Goal: Task Accomplishment & Management: Use online tool/utility

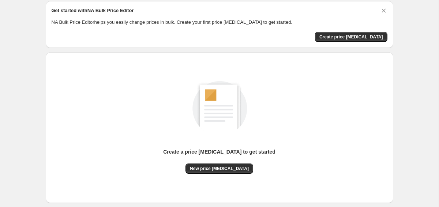
scroll to position [25, 0]
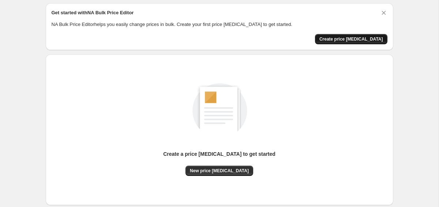
click at [373, 36] on button "Create price [MEDICAL_DATA]" at bounding box center [351, 39] width 72 height 10
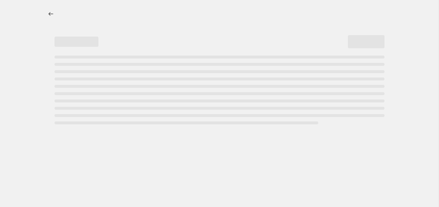
select select "percentage"
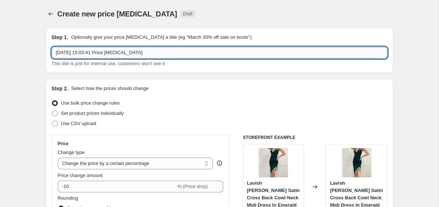
click at [258, 51] on input "26 Sept 2025, 15:03:41 Price change job" at bounding box center [220, 53] width 336 height 12
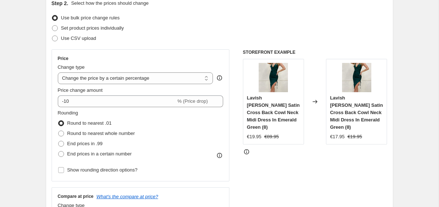
scroll to position [83, 0]
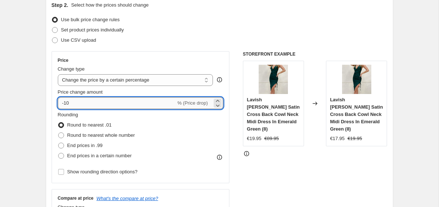
click at [115, 103] on input "-10" at bounding box center [117, 103] width 118 height 12
type input "-1"
type input "-75"
click at [156, 120] on div "Rounding Round to nearest .01 Round to nearest whole number End prices in .99 E…" at bounding box center [141, 136] width 166 height 50
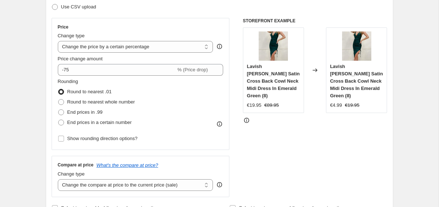
scroll to position [124, 0]
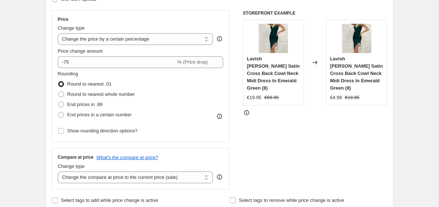
click at [94, 115] on span "End prices in a certain number" at bounding box center [99, 114] width 64 height 5
click at [59, 112] on input "End prices in a certain number" at bounding box center [58, 112] width 0 height 0
radio input "true"
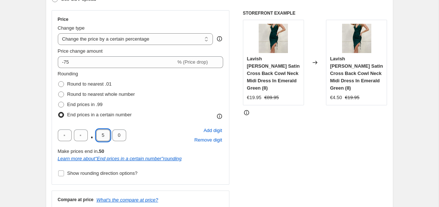
drag, startPoint x: 104, startPoint y: 135, endPoint x: 97, endPoint y: 135, distance: 7.3
click at [97, 135] on input "5" at bounding box center [103, 136] width 14 height 12
type input "9"
type input "5"
click at [154, 139] on div ". 9 5 Add digit Remove digit" at bounding box center [141, 135] width 166 height 19
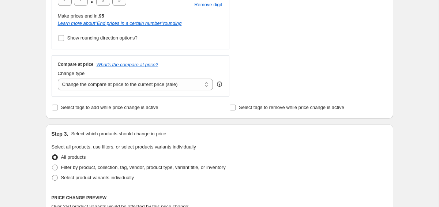
scroll to position [264, 0]
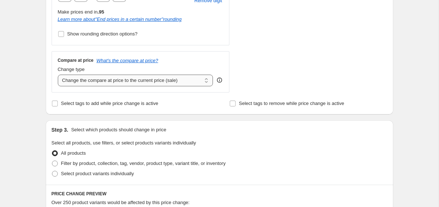
click at [160, 81] on select "Change the compare at price to the current price (sale) Change the compare at p…" at bounding box center [136, 81] width 156 height 12
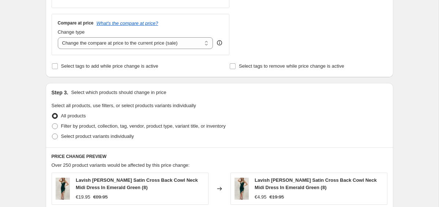
scroll to position [282, 0]
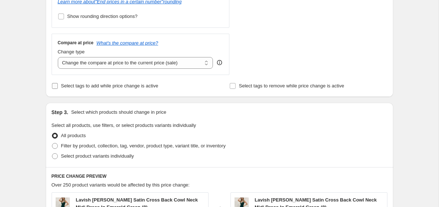
click at [109, 88] on span "Select tags to add while price change is active" at bounding box center [109, 85] width 97 height 5
click at [58, 88] on input "Select tags to add while price change is active" at bounding box center [55, 86] width 6 height 6
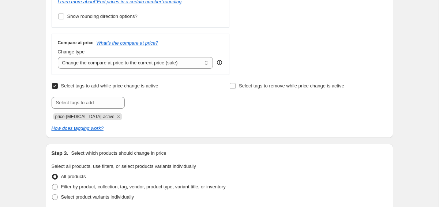
click at [109, 88] on span "Select tags to add while price change is active" at bounding box center [109, 85] width 97 height 5
click at [58, 88] on input "Select tags to add while price change is active" at bounding box center [55, 86] width 6 height 6
checkbox input "false"
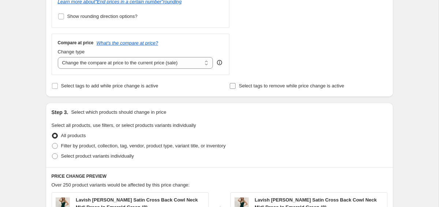
click at [252, 83] on span "Select tags to remove while price change is active" at bounding box center [291, 85] width 105 height 5
click at [236, 83] on input "Select tags to remove while price change is active" at bounding box center [233, 86] width 6 height 6
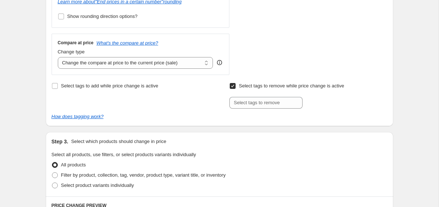
click at [251, 83] on span "Select tags to remove while price change is active" at bounding box center [291, 85] width 105 height 5
click at [236, 83] on input "Select tags to remove while price change is active" at bounding box center [233, 86] width 6 height 6
checkbox input "false"
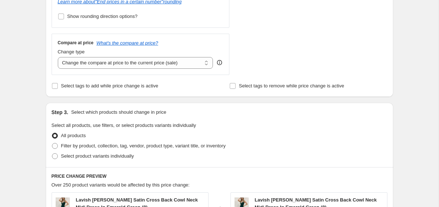
scroll to position [364, 0]
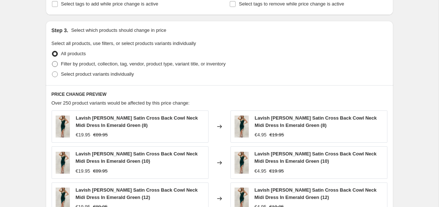
click at [144, 62] on span "Filter by product, collection, tag, vendor, product type, variant title, or inv…" at bounding box center [143, 63] width 165 height 5
click at [52, 62] on input "Filter by product, collection, tag, vendor, product type, variant title, or inv…" at bounding box center [52, 61] width 0 height 0
radio input "true"
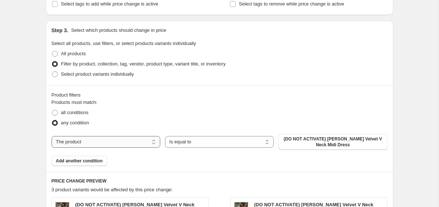
click at [136, 142] on select "The product The product's collection The product's tag The product's vendor The…" at bounding box center [106, 142] width 109 height 12
select select "collection"
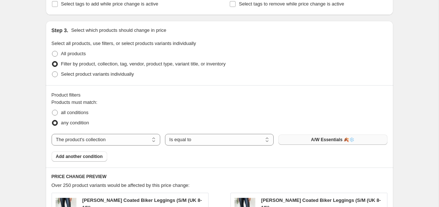
click at [336, 143] on button "A/W Essentials 🍂❄️" at bounding box center [333, 140] width 109 height 10
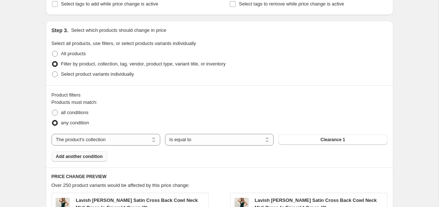
click at [93, 155] on span "Add another condition" at bounding box center [79, 157] width 47 height 6
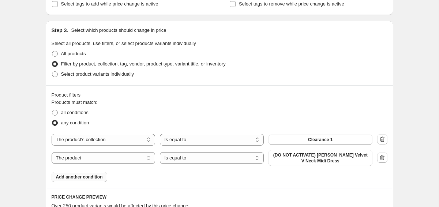
click at [93, 155] on select "The product The product's collection The product's tag The product's vendor The…" at bounding box center [104, 158] width 104 height 12
select select "collection"
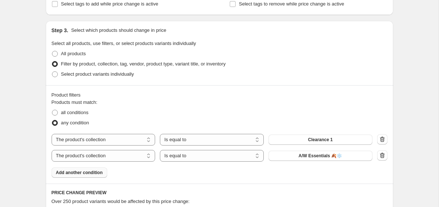
click at [309, 157] on span "A/W Essentials 🍂❄️" at bounding box center [321, 156] width 44 height 6
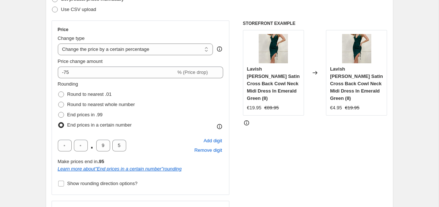
scroll to position [115, 0]
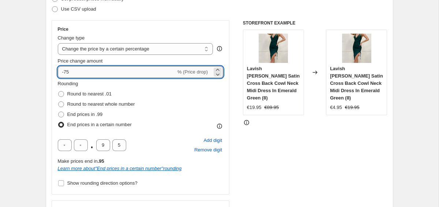
click at [90, 72] on input "-75" at bounding box center [117, 72] width 118 height 12
type input "-70"
click at [268, 150] on div "STOREFRONT EXAMPLE Lavish Alice Satin Cross Back Cowl Neck Midi Dress In Emeral…" at bounding box center [315, 131] width 145 height 222
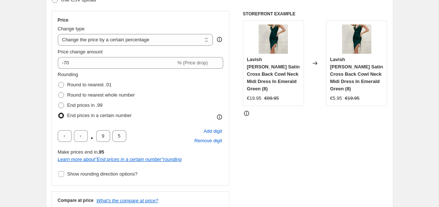
scroll to position [124, 0]
click at [98, 85] on span "Round to nearest .01" at bounding box center [89, 84] width 44 height 5
click at [59, 82] on input "Round to nearest .01" at bounding box center [58, 82] width 0 height 0
radio input "true"
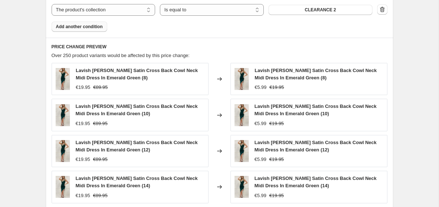
scroll to position [632, 0]
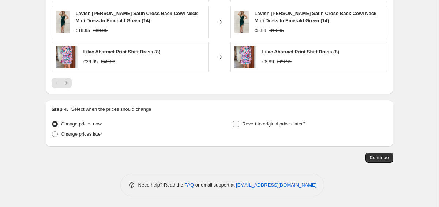
click at [288, 126] on span "Revert to original prices later?" at bounding box center [273, 123] width 63 height 5
click at [239, 126] on input "Revert to original prices later?" at bounding box center [236, 124] width 6 height 6
checkbox input "true"
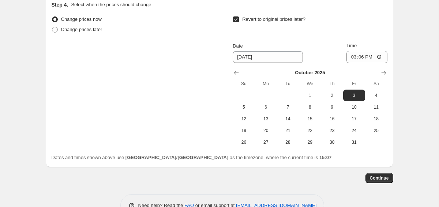
scroll to position [736, 0]
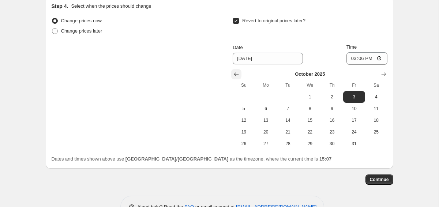
click at [237, 72] on icon "Show previous month, September 2025" at bounding box center [236, 74] width 7 height 7
click at [96, 27] on span "Change prices later" at bounding box center [81, 30] width 41 height 7
click at [52, 28] on input "Change prices later" at bounding box center [52, 28] width 0 height 0
radio input "true"
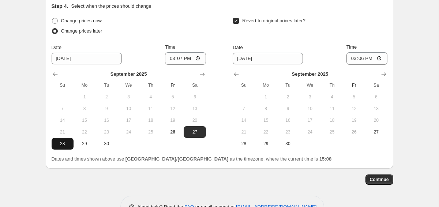
click at [60, 142] on span "28" at bounding box center [63, 144] width 16 height 6
type input "[DATE]"
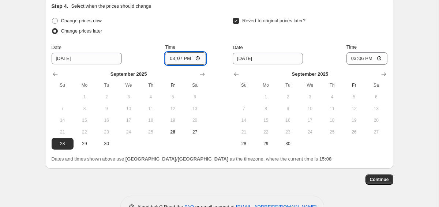
click at [189, 58] on input "15:07" at bounding box center [185, 58] width 41 height 12
click at [179, 58] on input "15:07" at bounding box center [185, 58] width 41 height 12
type input "07:00"
click at [265, 142] on span "29" at bounding box center [266, 144] width 16 height 6
type input "[DATE]"
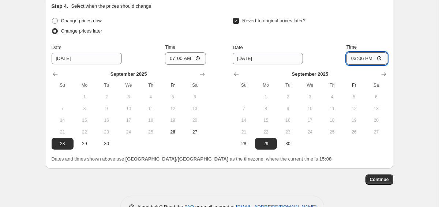
click at [360, 59] on input "15:06" at bounding box center [367, 58] width 41 height 12
type input "00:00"
click at [336, 48] on div "Date 9/29/2025 Time 00:00" at bounding box center [310, 54] width 155 height 21
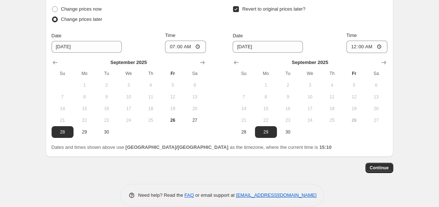
scroll to position [758, 0]
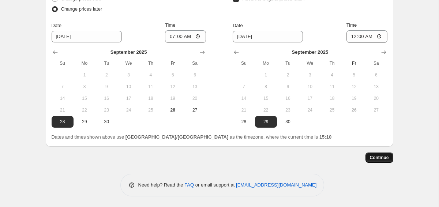
click at [379, 157] on span "Continue" at bounding box center [379, 158] width 19 height 6
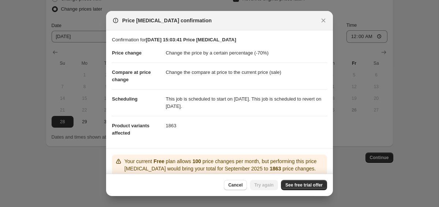
scroll to position [56, 0]
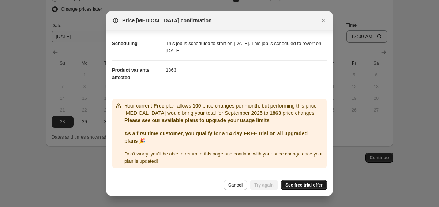
click at [304, 188] on span "See free trial offer" at bounding box center [304, 185] width 37 height 6
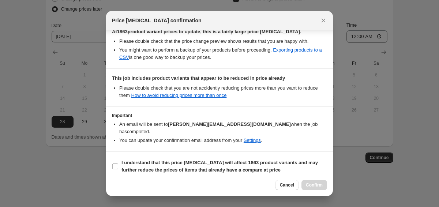
scroll to position [0, 0]
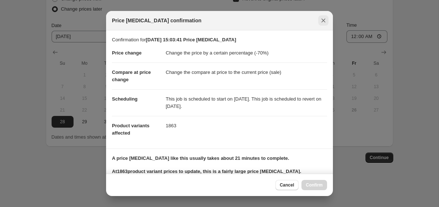
click at [324, 22] on icon "Close" at bounding box center [323, 20] width 7 height 7
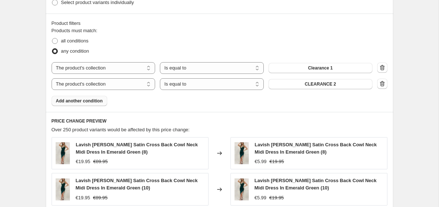
scroll to position [403, 0]
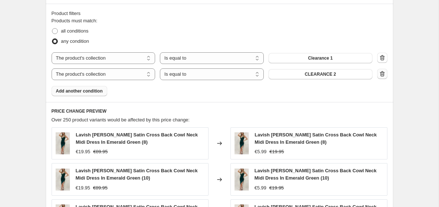
click at [382, 74] on icon "button" at bounding box center [382, 73] width 7 height 7
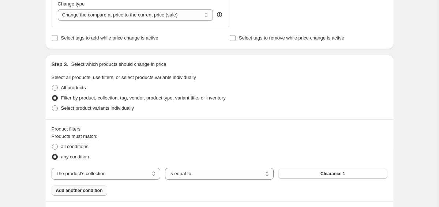
scroll to position [218, 0]
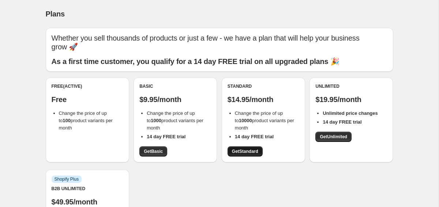
click at [243, 149] on span "Get Standard" at bounding box center [245, 152] width 26 height 6
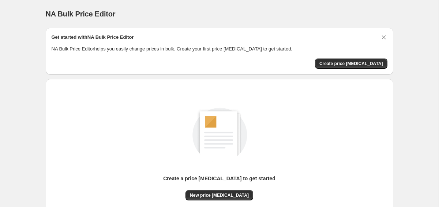
scroll to position [67, 0]
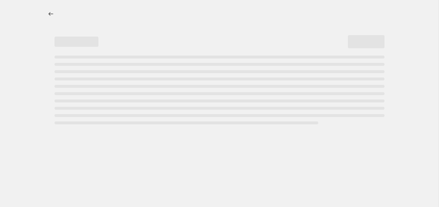
select select "percentage"
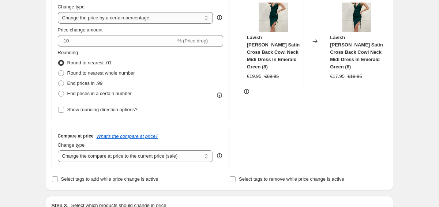
scroll to position [147, 0]
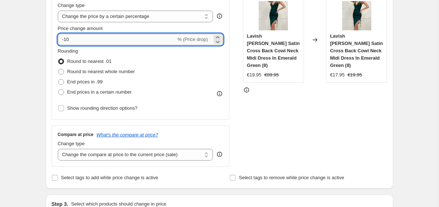
click at [94, 41] on input "-10" at bounding box center [117, 40] width 118 height 12
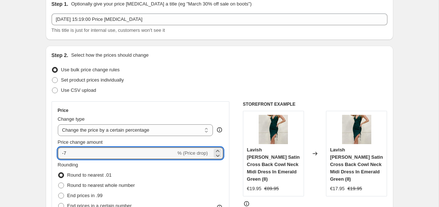
scroll to position [0, 0]
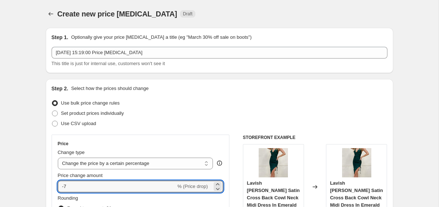
type input "-7"
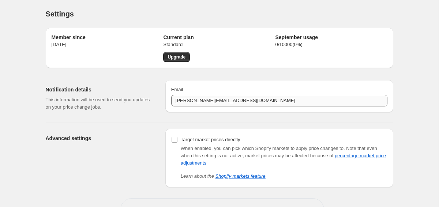
scroll to position [25, 0]
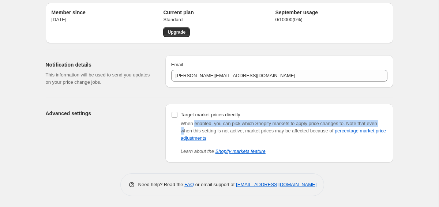
drag, startPoint x: 195, startPoint y: 124, endPoint x: 196, endPoint y: 129, distance: 5.1
click at [196, 129] on div "When enabled, you can pick which Shopify markets to apply price changes to. Not…" at bounding box center [284, 131] width 207 height 22
click at [196, 129] on span "Note that even when this setting is not active, market prices may be affected b…" at bounding box center [283, 131] width 205 height 20
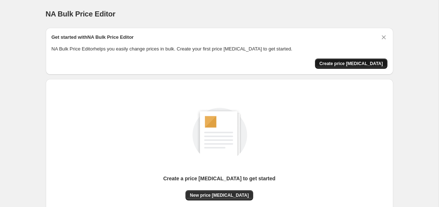
click at [348, 65] on span "Create price [MEDICAL_DATA]" at bounding box center [352, 64] width 64 height 6
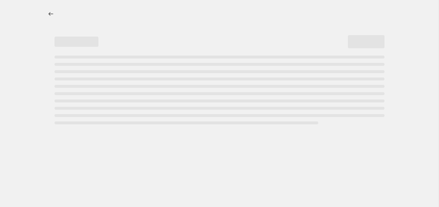
select select "percentage"
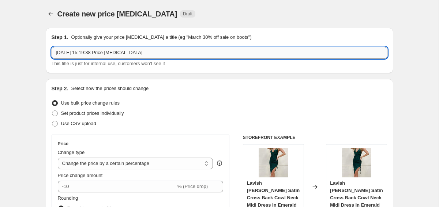
click at [157, 49] on input "[DATE] 15:19:38 Price [MEDICAL_DATA]" at bounding box center [220, 53] width 336 height 12
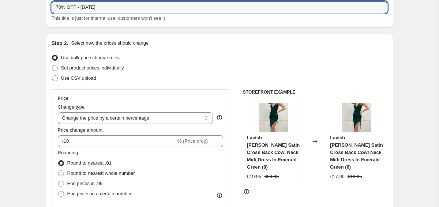
scroll to position [85, 0]
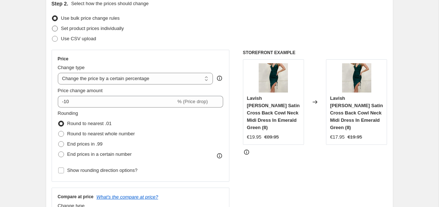
type input "70% OFF - [DATE]"
click at [101, 27] on span "Set product prices individually" at bounding box center [92, 28] width 63 height 5
click at [52, 26] on input "Set product prices individually" at bounding box center [52, 26] width 0 height 0
radio input "true"
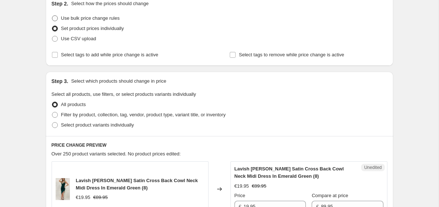
click at [104, 21] on span "Use bulk price change rules" at bounding box center [90, 17] width 59 height 5
click at [52, 16] on input "Use bulk price change rules" at bounding box center [52, 15] width 0 height 0
radio input "true"
select select "percentage"
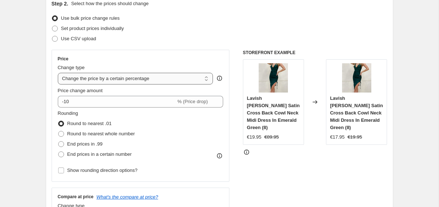
click at [109, 82] on select "Change the price to a certain amount Change the price by a certain amount Chang…" at bounding box center [136, 79] width 156 height 12
click at [58, 73] on select "Change the price to a certain amount Change the price by a certain amount Chang…" at bounding box center [136, 79] width 156 height 12
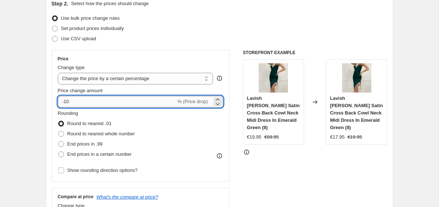
click at [109, 99] on input "-10" at bounding box center [117, 102] width 118 height 12
type input "-1"
type input "-70"
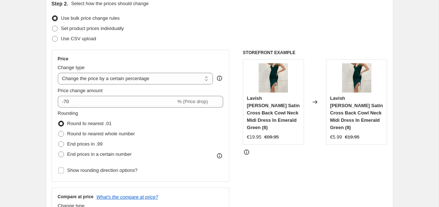
click at [199, 153] on div "Rounding Round to nearest .01 Round to nearest whole number End prices in .99 E…" at bounding box center [141, 135] width 166 height 50
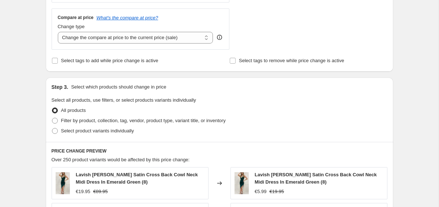
scroll to position [265, 0]
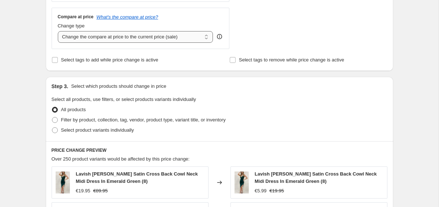
click at [190, 36] on select "Change the compare at price to the current price (sale) Change the compare at p…" at bounding box center [136, 37] width 156 height 12
click at [58, 31] on select "Change the compare at price to the current price (sale) Change the compare at p…" at bounding box center [136, 37] width 156 height 12
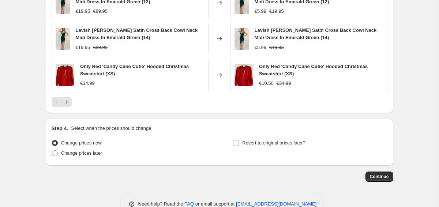
scroll to position [520, 0]
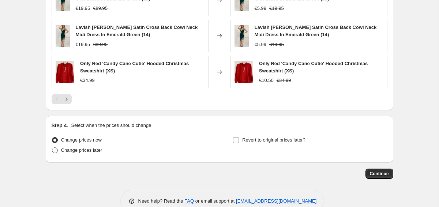
click at [78, 151] on span "Change prices later" at bounding box center [81, 150] width 41 height 5
click at [52, 148] on input "Change prices later" at bounding box center [52, 148] width 0 height 0
radio input "true"
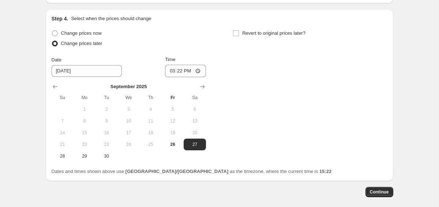
scroll to position [628, 0]
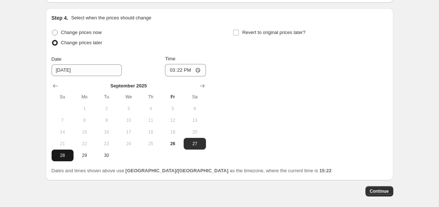
click at [65, 155] on span "28" at bounding box center [63, 156] width 16 height 6
type input "[DATE]"
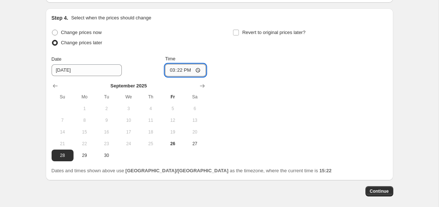
click at [186, 71] on input "15:22" at bounding box center [185, 70] width 41 height 12
click at [180, 71] on input "15:22" at bounding box center [185, 70] width 41 height 12
type input "06:55"
click at [259, 32] on span "Revert to original prices later?" at bounding box center [273, 32] width 63 height 5
click at [239, 32] on input "Revert to original prices later?" at bounding box center [236, 33] width 6 height 6
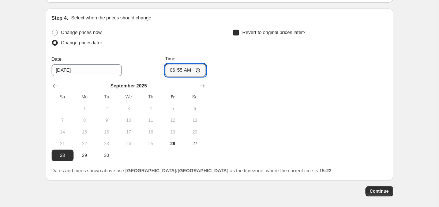
checkbox input "true"
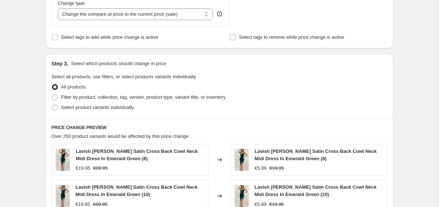
scroll to position [286, 0]
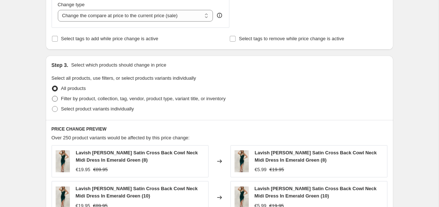
click at [178, 99] on span "Filter by product, collection, tag, vendor, product type, variant title, or inv…" at bounding box center [143, 98] width 165 height 5
click at [52, 96] on input "Filter by product, collection, tag, vendor, product type, variant title, or inv…" at bounding box center [52, 96] width 0 height 0
radio input "true"
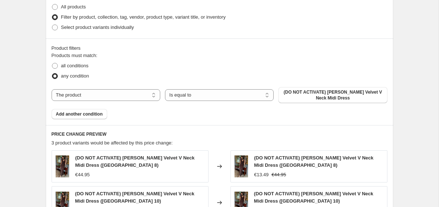
scroll to position [368, 0]
click at [330, 94] on span "(DO NOT ACTIVATE) [PERSON_NAME] Velvet V Neck Midi Dress" at bounding box center [333, 95] width 100 height 12
click at [139, 97] on select "The product The product's collection The product's tag The product's vendor The…" at bounding box center [106, 95] width 109 height 12
select select "collection"
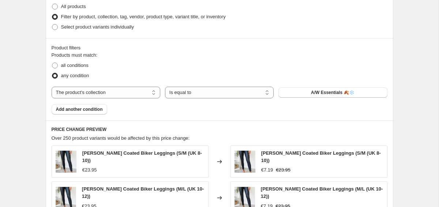
click at [316, 94] on span "A/W Essentials 🍂❄️" at bounding box center [333, 93] width 44 height 6
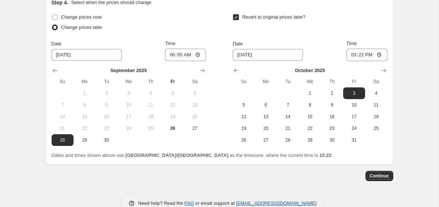
scroll to position [727, 0]
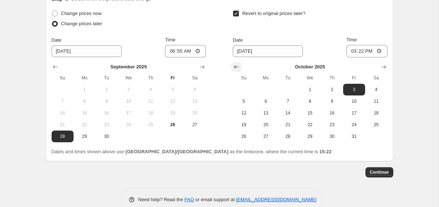
click at [239, 67] on icon "Show previous month, September 2025" at bounding box center [236, 66] width 7 height 7
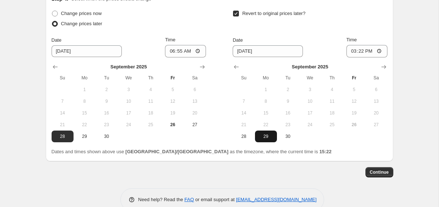
click at [263, 139] on span "29" at bounding box center [266, 137] width 16 height 6
type input "[DATE]"
click at [359, 52] on input "15:22" at bounding box center [367, 51] width 41 height 12
type input "00:00"
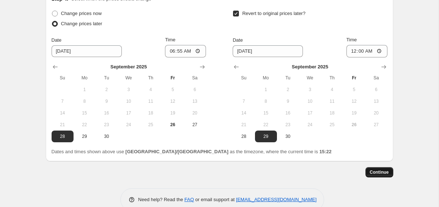
click at [380, 172] on span "Continue" at bounding box center [379, 173] width 19 height 6
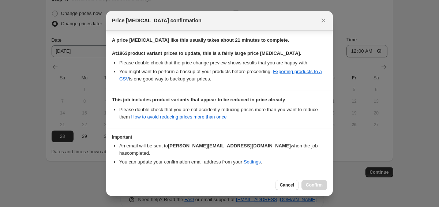
scroll to position [140, 0]
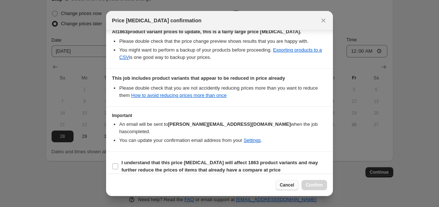
click at [283, 186] on span "Cancel" at bounding box center [287, 185] width 14 height 6
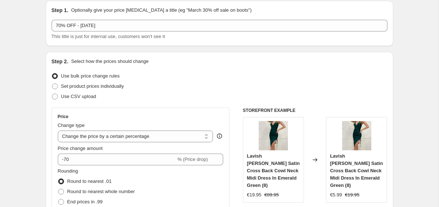
scroll to position [0, 0]
